Goal: Obtain resource: Obtain resource

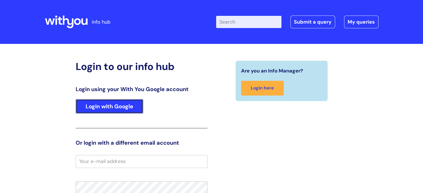
click at [120, 106] on link "Login with Google" at bounding box center [110, 106] width 68 height 14
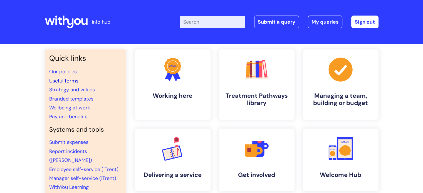
click at [73, 81] on link "Useful forms" at bounding box center [63, 81] width 29 height 7
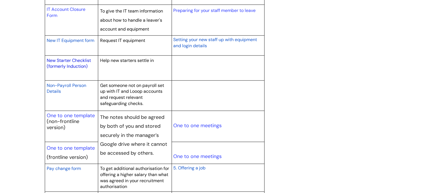
scroll to position [602, 0]
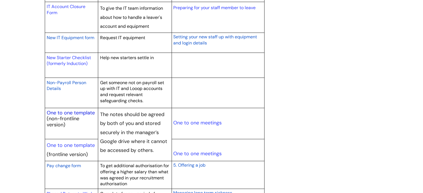
click at [83, 111] on link "One to one template" at bounding box center [71, 113] width 48 height 7
